Goal: Information Seeking & Learning: Learn about a topic

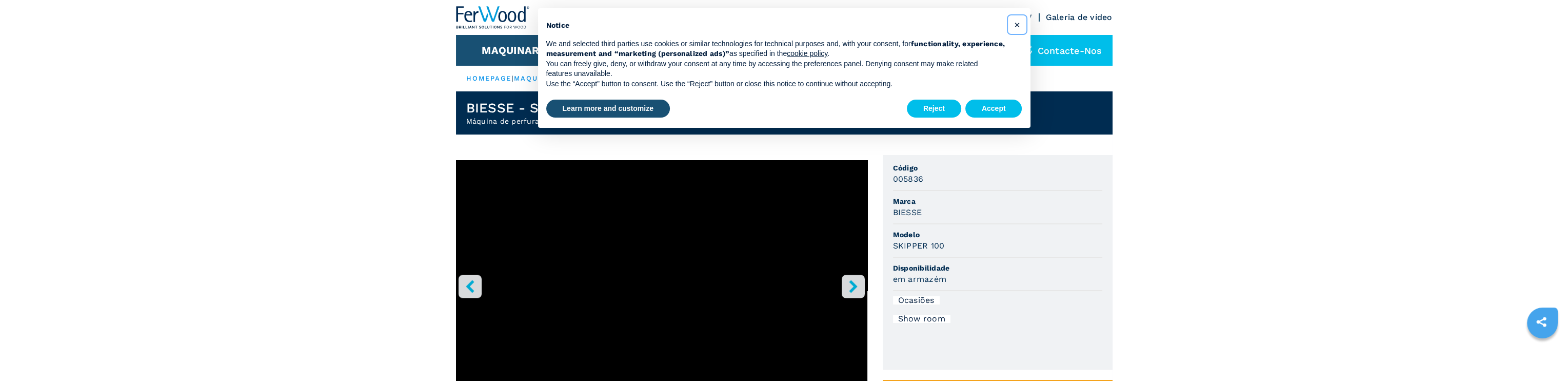
click at [1017, 24] on span "×" at bounding box center [1017, 25] width 6 height 12
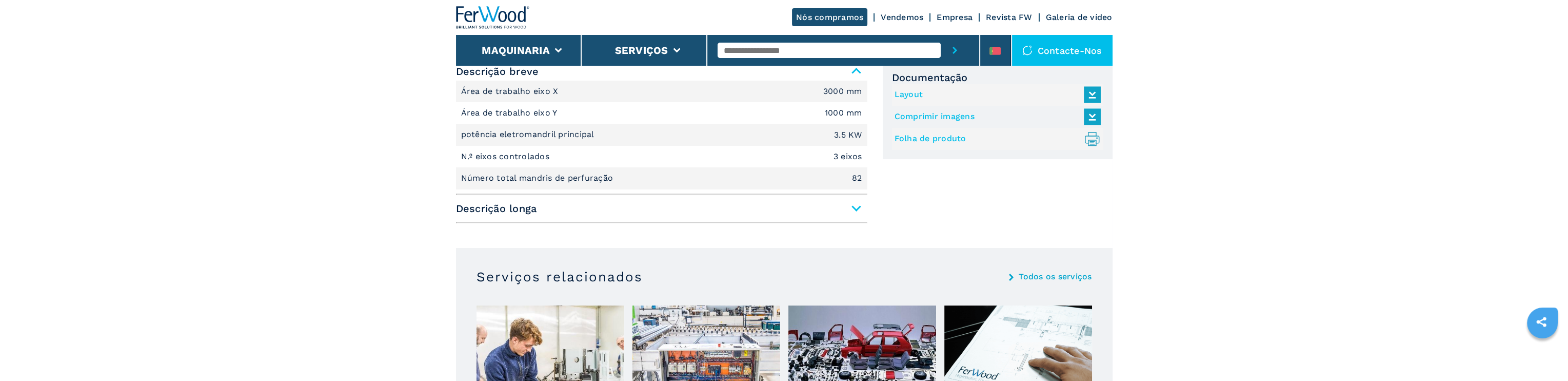
scroll to position [462, 0]
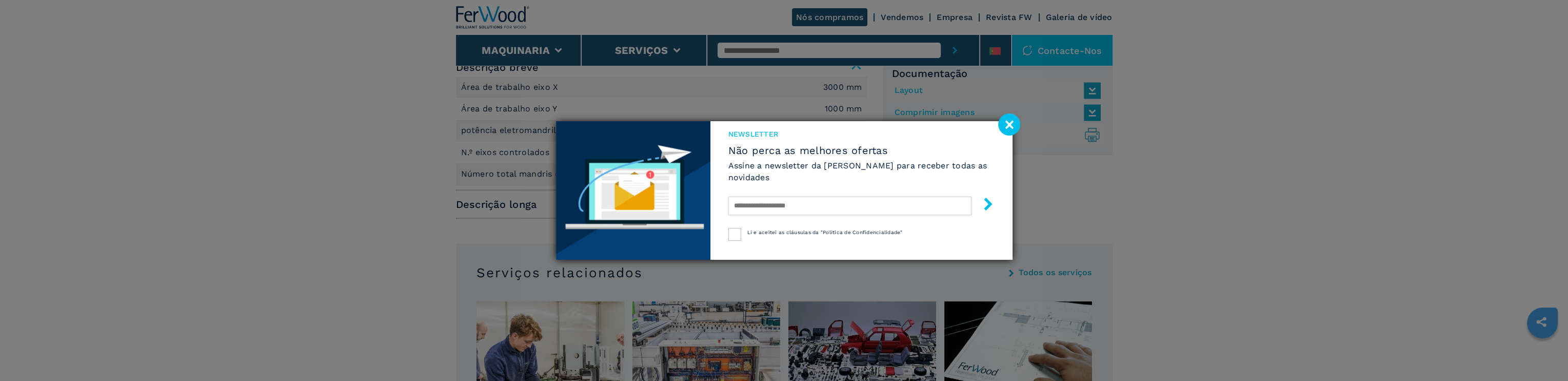
click at [858, 203] on input "text" at bounding box center [850, 205] width 243 height 19
click at [1017, 121] on image at bounding box center [1009, 124] width 22 height 22
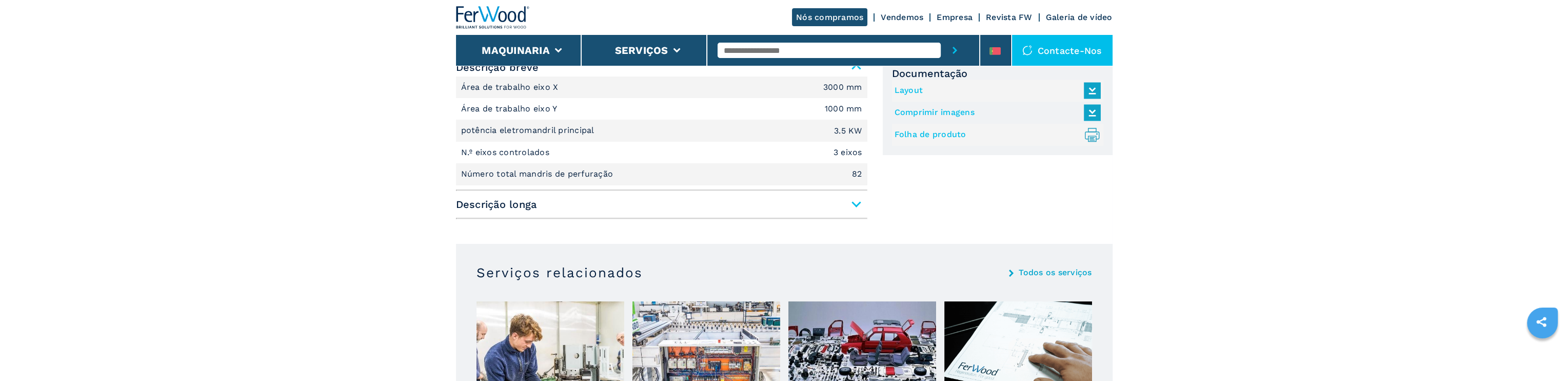
click at [857, 201] on span "Descrição longa" at bounding box center [662, 204] width 412 height 19
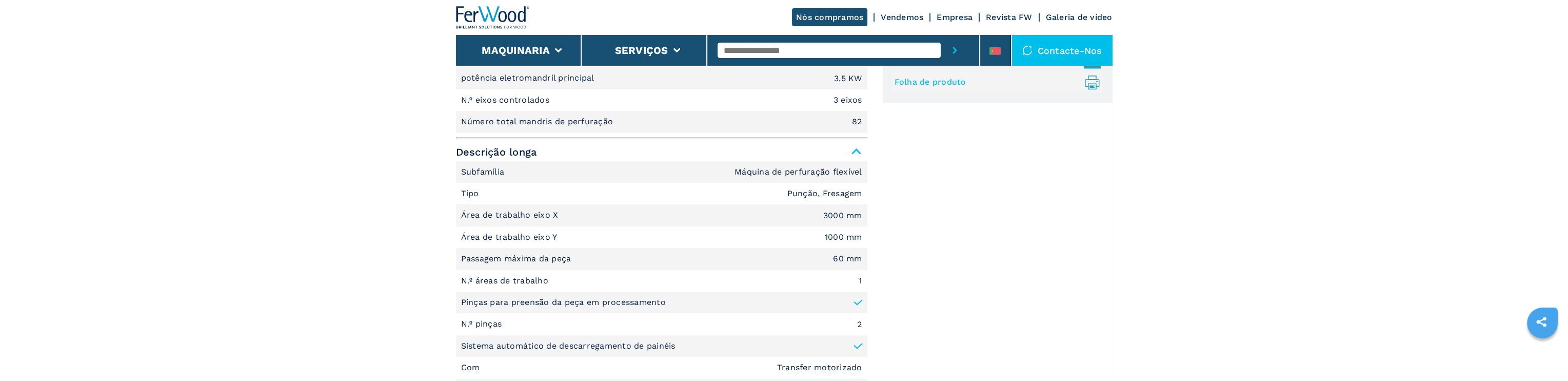
scroll to position [514, 0]
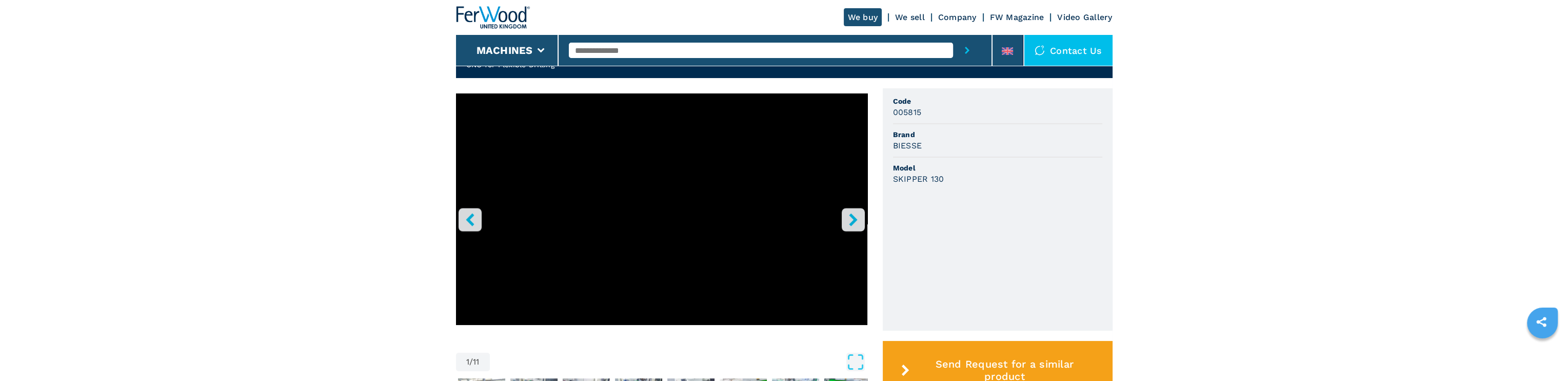
scroll to position [308, 0]
